Goal: Transaction & Acquisition: Purchase product/service

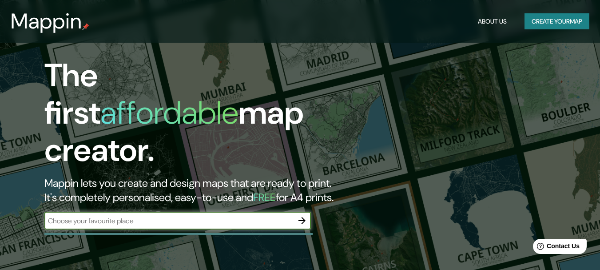
scroll to position [89, 0]
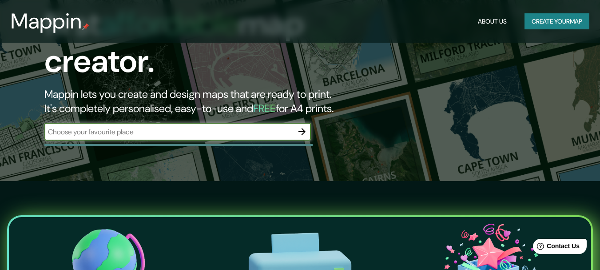
click at [295, 127] on button "button" at bounding box center [302, 132] width 18 height 18
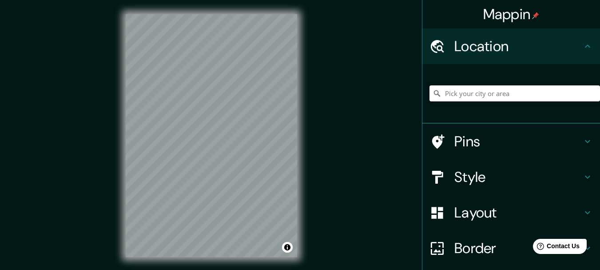
click at [482, 97] on input "Pick your city or area" at bounding box center [515, 93] width 171 height 16
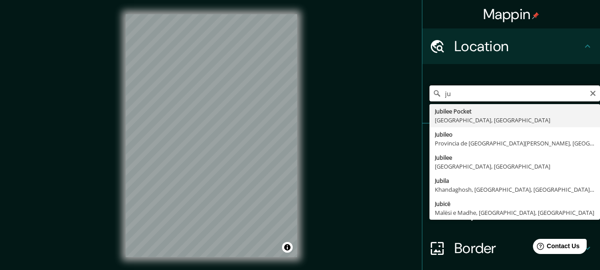
type input "j"
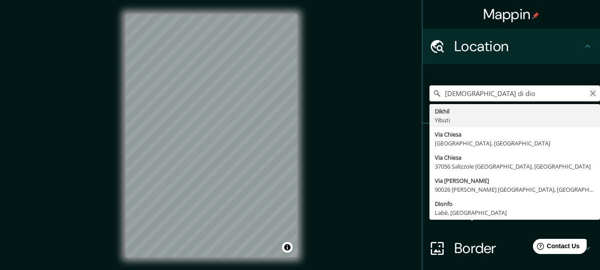
type input "[DEMOGRAPHIC_DATA] di dio"
click at [591, 92] on icon "Clear" at bounding box center [593, 93] width 5 height 5
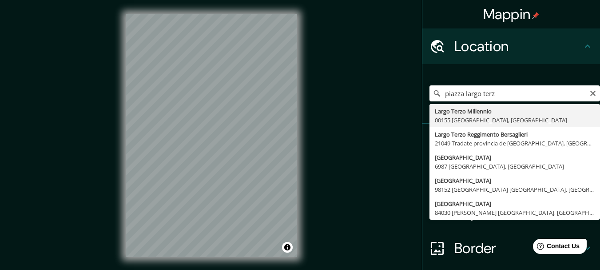
type input "[STREET_ADDRESS]"
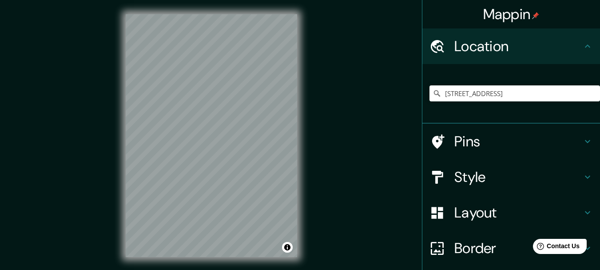
click at [493, 177] on h4 "Style" at bounding box center [519, 177] width 128 height 18
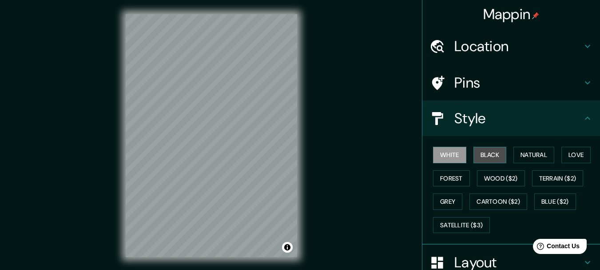
click at [488, 152] on button "Black" at bounding box center [490, 155] width 33 height 16
click at [237, 188] on div at bounding box center [237, 184] width 7 height 7
